Goal: Task Accomplishment & Management: Use online tool/utility

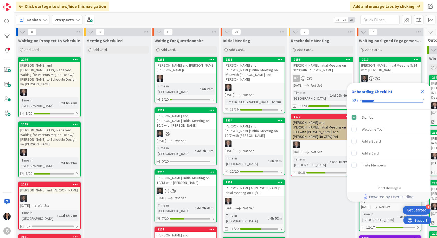
click at [423, 93] on icon "Close Checklist" at bounding box center [422, 91] width 6 height 6
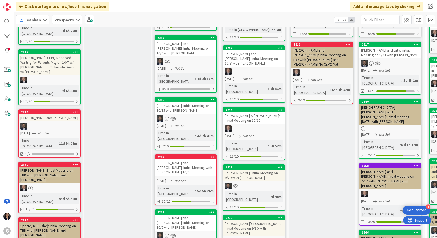
scroll to position [104, 0]
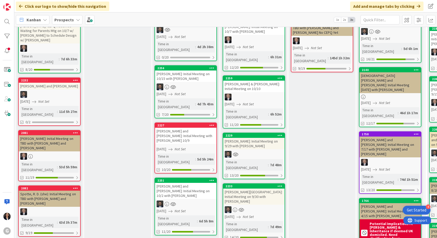
click at [257, 183] on div "2233 [PERSON_NAME][GEOGRAPHIC_DATA]: Initial Meeting on 9/30 with [PERSON_NAME]…" at bounding box center [254, 212] width 62 height 58
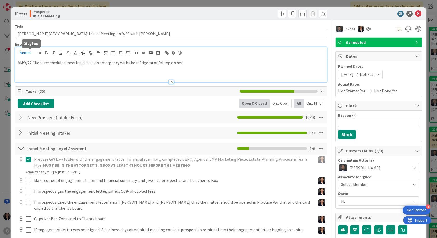
click at [18, 52] on div "AM:9/22 Client rescheduled meeting due to an emergency with the refrigerator fa…" at bounding box center [171, 64] width 312 height 35
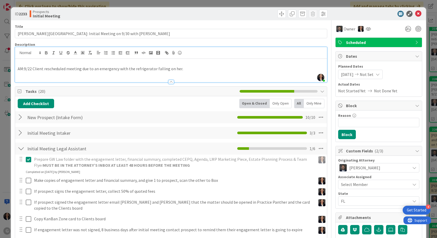
click at [24, 62] on p at bounding box center [171, 63] width 306 height 6
drag, startPoint x: 416, startPoint y: 15, endPoint x: 412, endPoint y: 10, distance: 6.6
click at [416, 15] on icon at bounding box center [418, 14] width 6 height 6
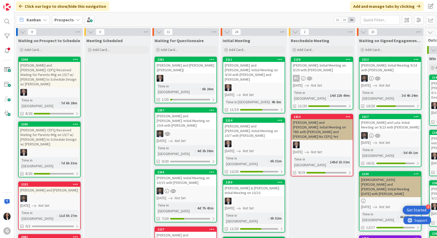
click at [326, 79] on div "RC" at bounding box center [321, 78] width 61 height 7
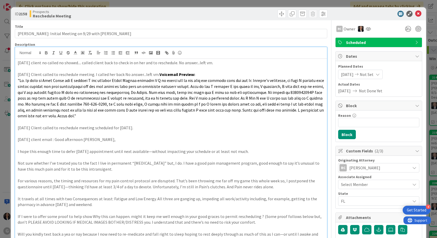
drag, startPoint x: 216, startPoint y: 55, endPoint x: 12, endPoint y: 61, distance: 203.3
click at [279, 15] on span at bounding box center [281, 14] width 8 height 8
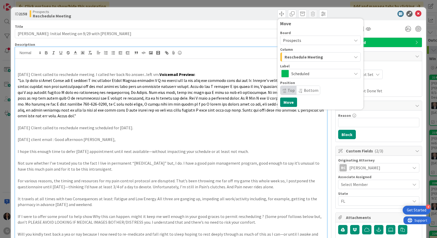
click at [293, 56] on span "Reschedule Meeting" at bounding box center [303, 57] width 38 height 7
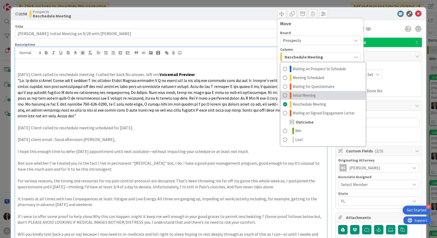
click at [306, 95] on span "Initial Meeting" at bounding box center [303, 95] width 23 height 6
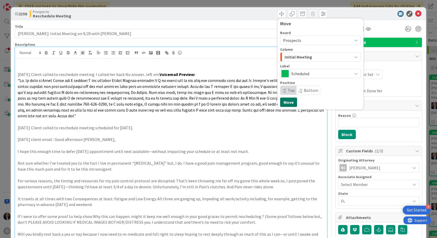
click at [285, 102] on button "Move" at bounding box center [288, 101] width 17 height 9
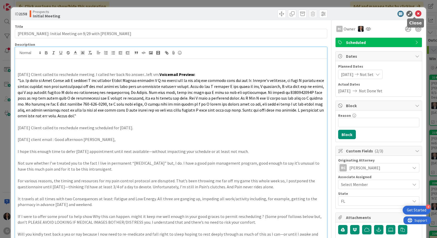
click at [415, 14] on icon at bounding box center [418, 14] width 6 height 6
